Goal: Transaction & Acquisition: Purchase product/service

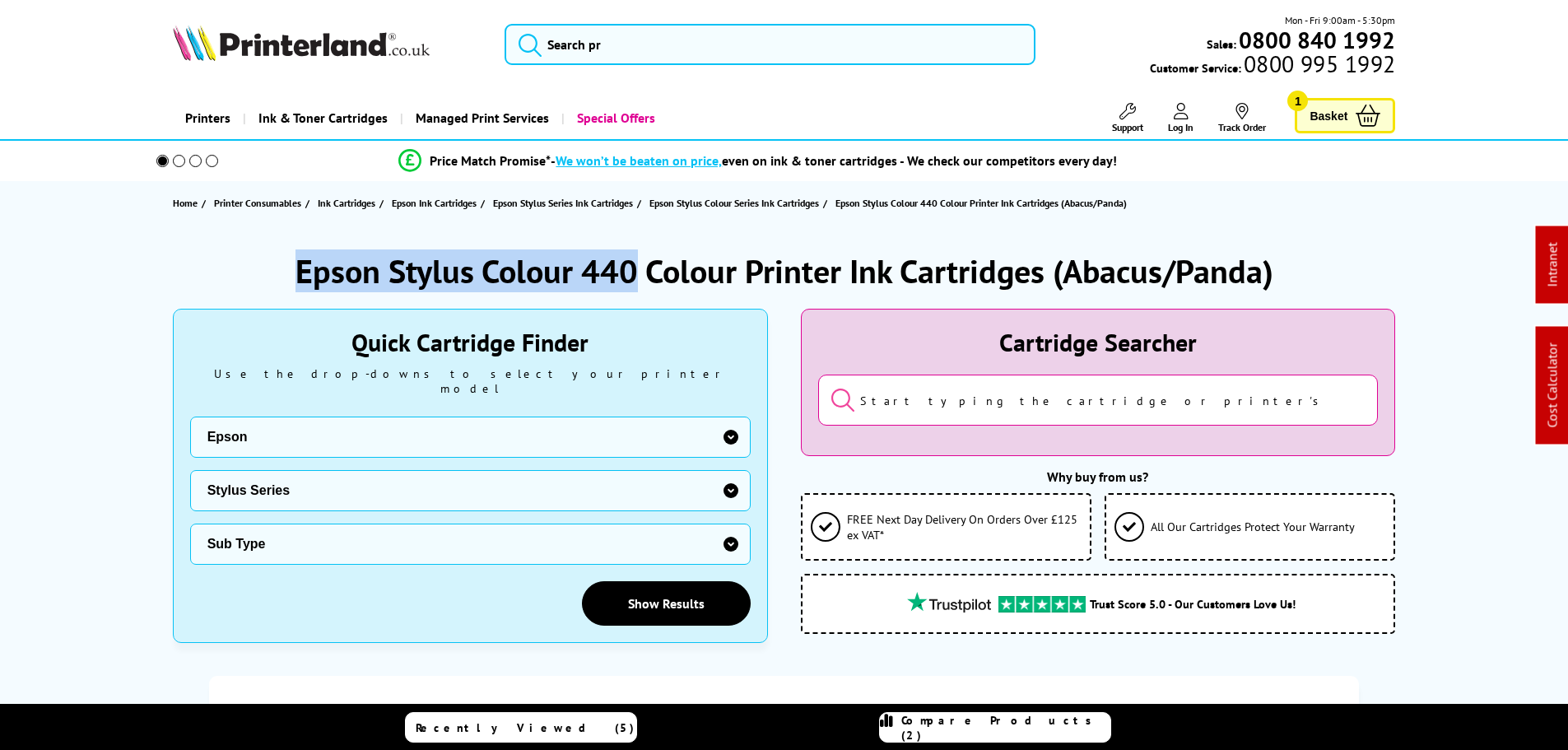
drag, startPoint x: 521, startPoint y: 266, endPoint x: 264, endPoint y: 257, distance: 257.2
click at [263, 256] on div "Epson Stylus Colour 440 Colour Printer Ink Cartridges (Abacus/Panda)" at bounding box center [785, 271] width 1223 height 42
copy h1 "Epson Stylus Colour 440"
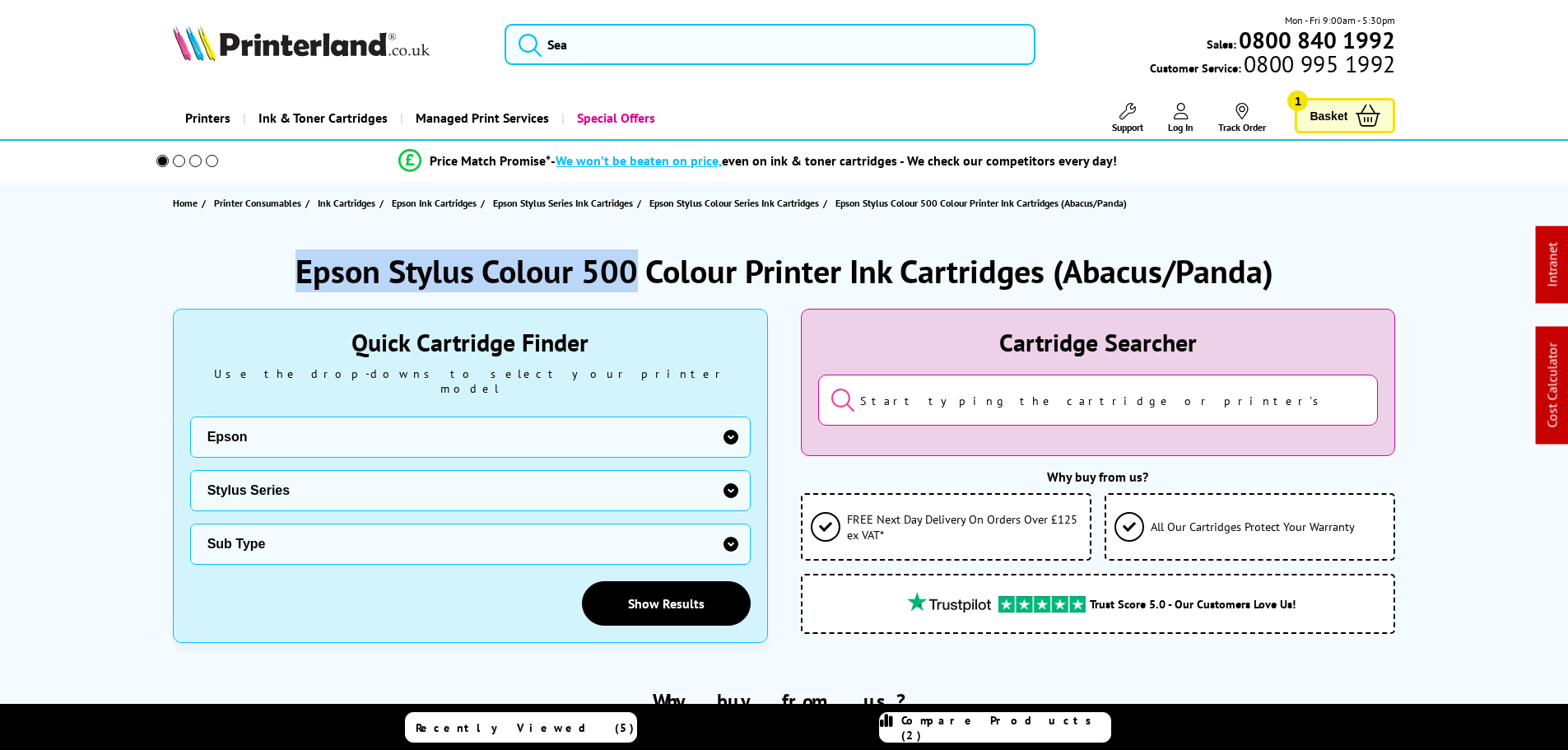
click at [285, 259] on div "Epson Stylus Colour 500 Colour Printer Ink Cartridges (Abacus/Panda)" at bounding box center [785, 271] width 1223 height 42
